Goal: Obtain resource: Obtain resource

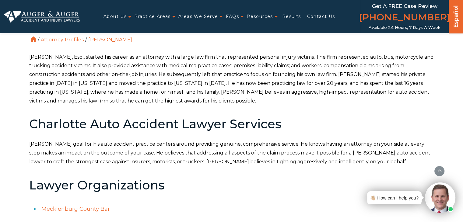
scroll to position [195, 0]
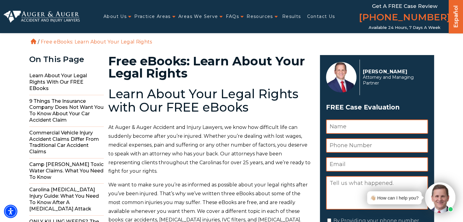
click at [284, 123] on p "At Auger & Auger Accident and Injury Lawyers, we know how difficult life can su…" at bounding box center [210, 149] width 204 height 53
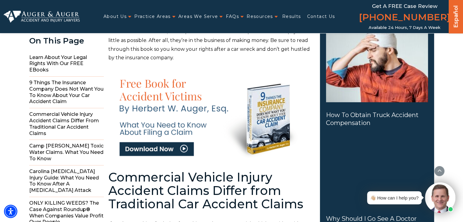
scroll to position [329, 0]
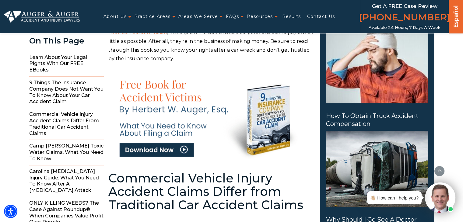
click at [151, 148] on img at bounding box center [210, 115] width 193 height 87
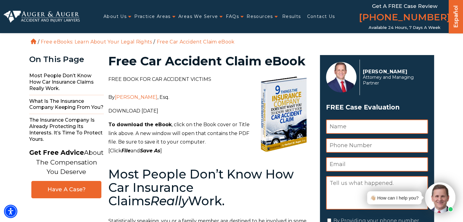
click at [163, 207] on h2 "Most People Don’t Know How Car Insurance Claims Really Work." at bounding box center [210, 188] width 204 height 40
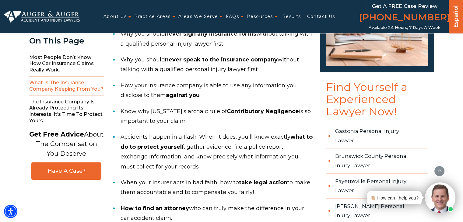
scroll to position [608, 0]
